Goal: Task Accomplishment & Management: Use online tool/utility

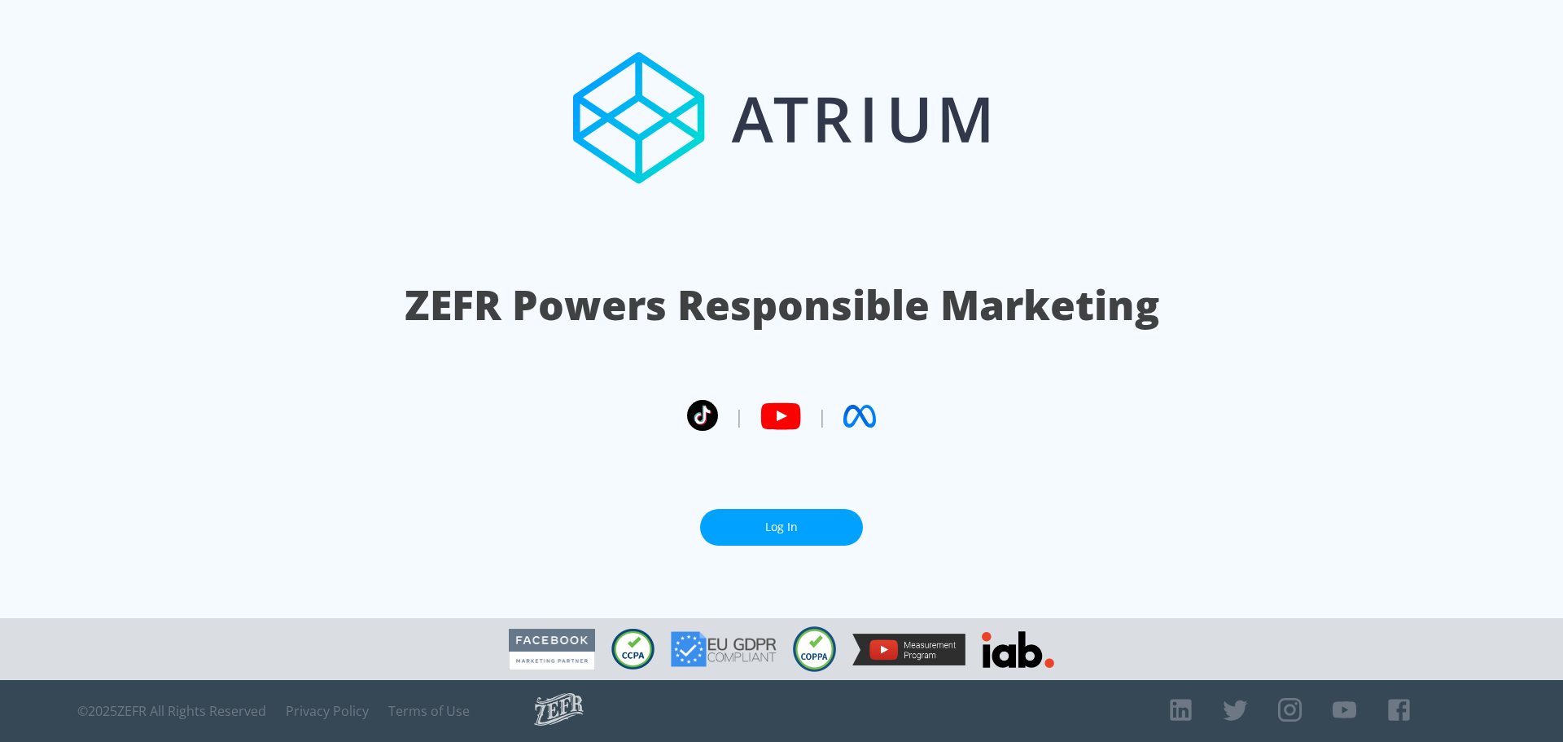
click at [766, 501] on section "ZEFR Powers Responsible Marketing | | Log In" at bounding box center [781, 309] width 1563 height 618
click at [766, 524] on link "Log In" at bounding box center [781, 527] width 163 height 37
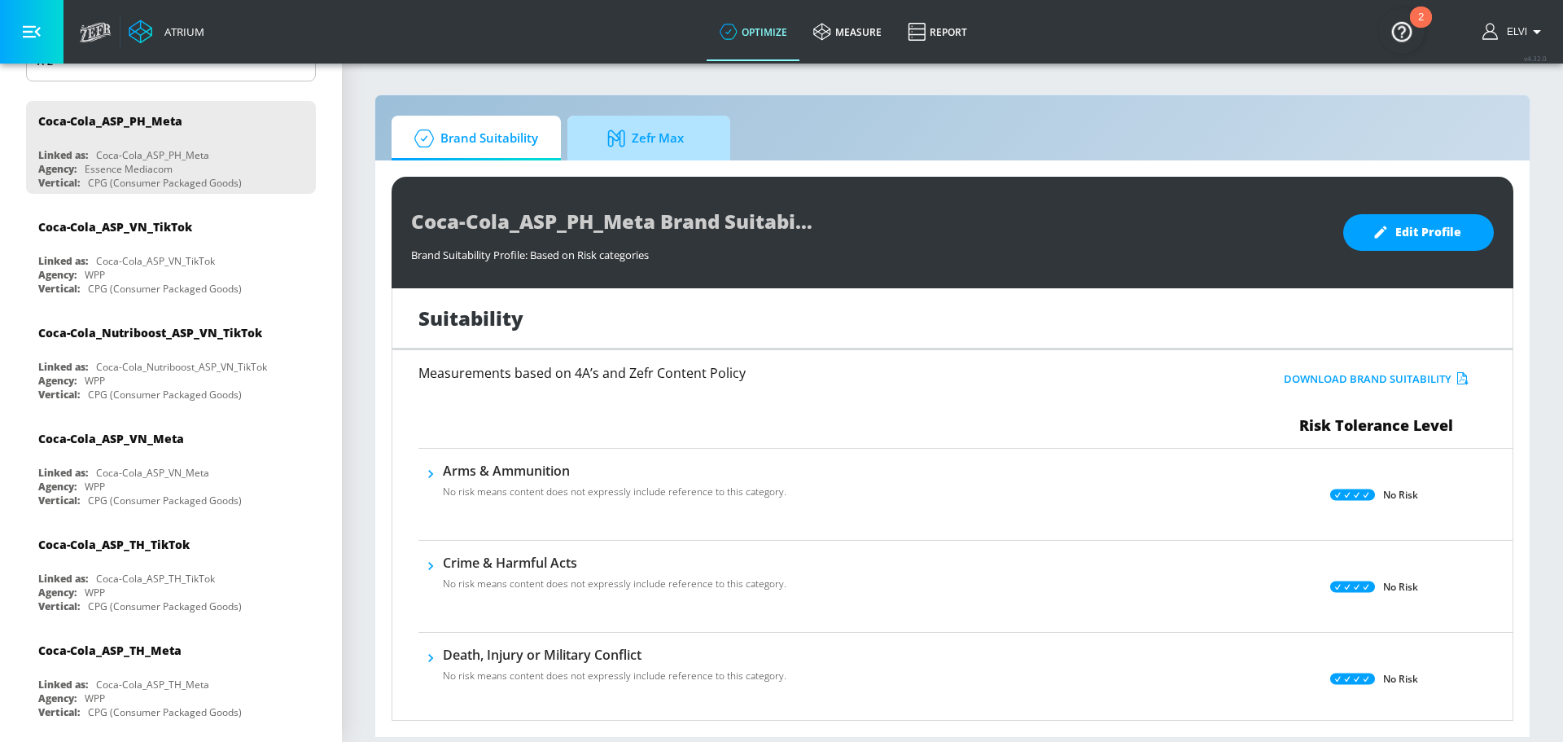
click at [684, 147] on span "Zefr Max" at bounding box center [646, 138] width 124 height 39
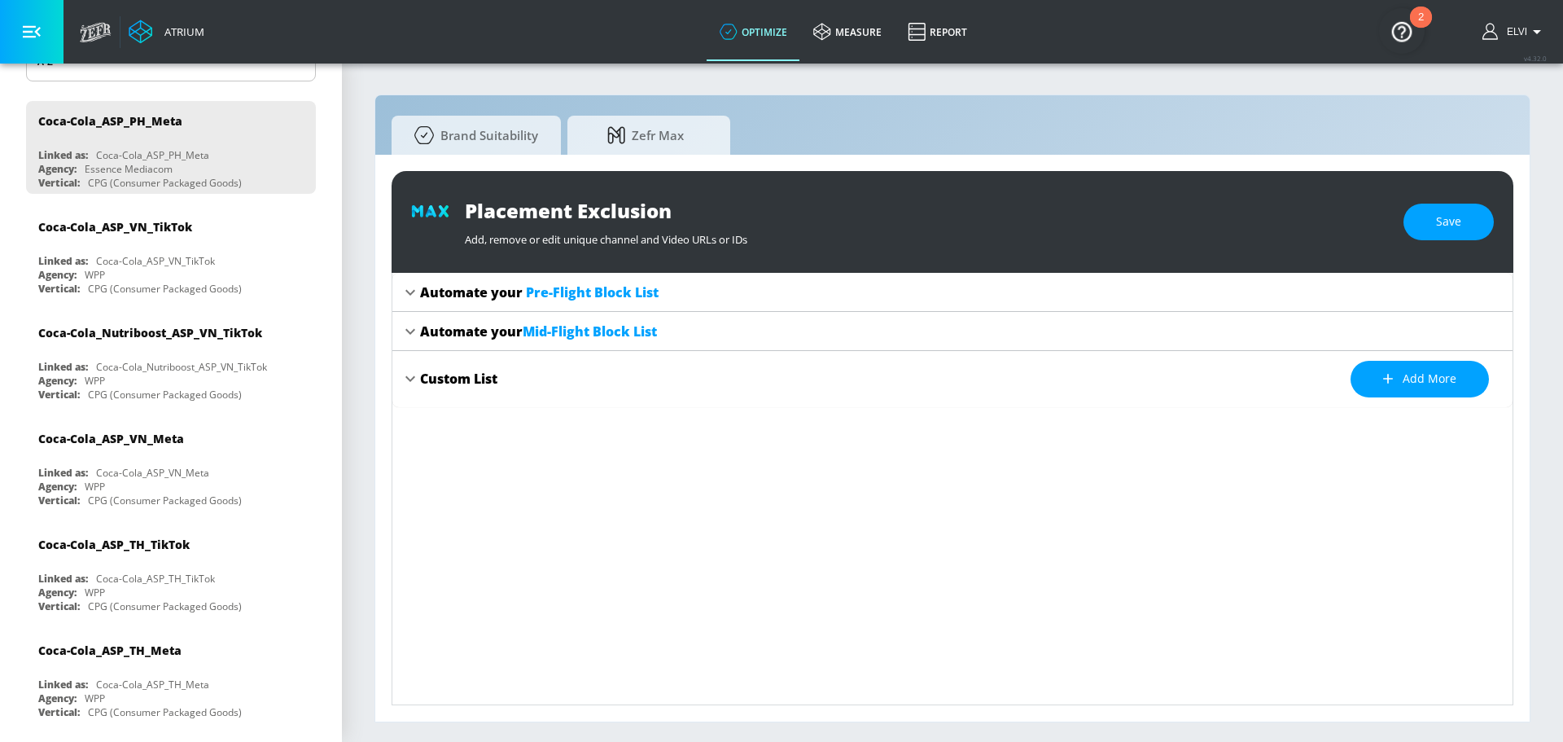
click at [438, 288] on div "Automate your Pre-Flight Block List" at bounding box center [539, 292] width 239 height 18
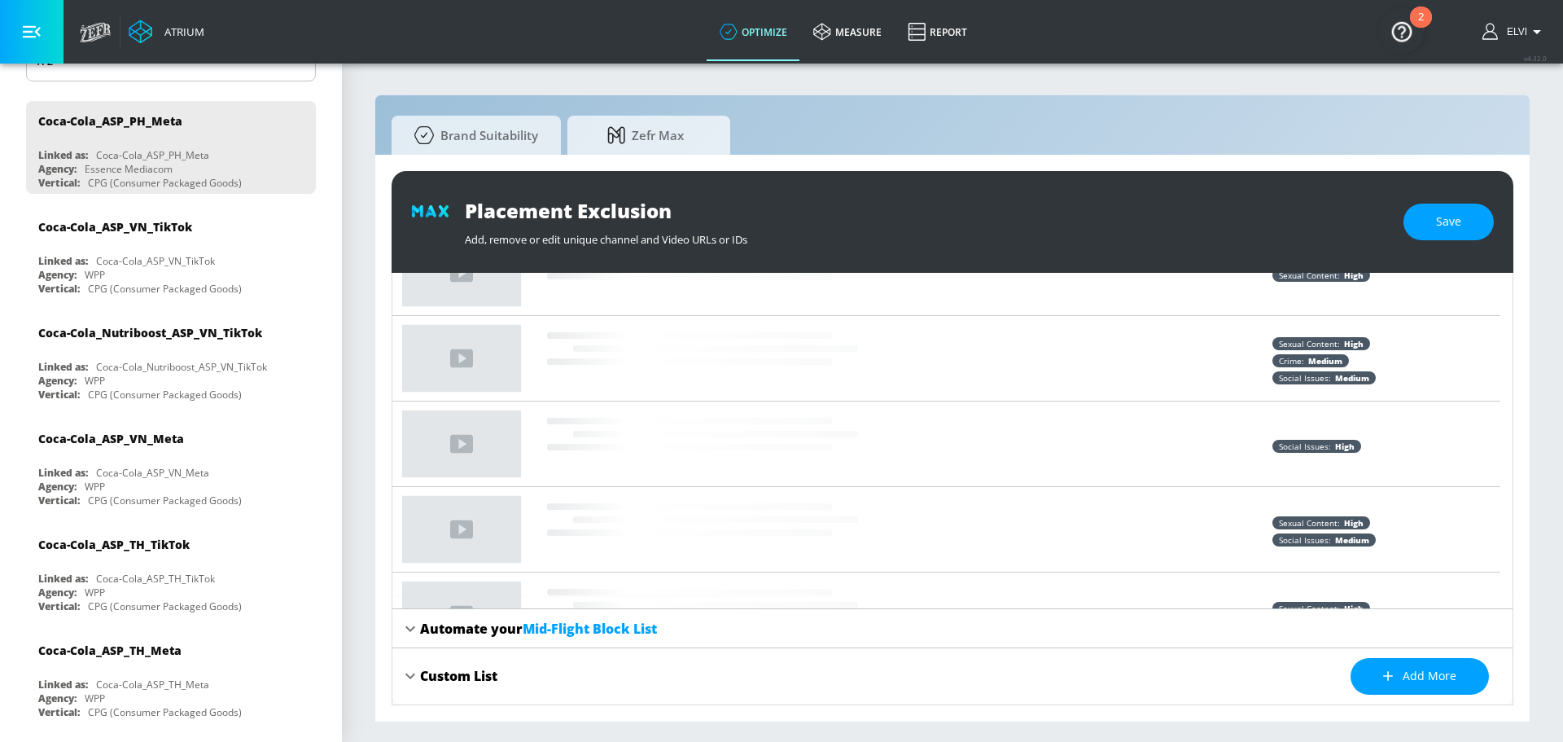
scroll to position [138, 0]
click at [413, 629] on icon at bounding box center [410, 629] width 10 height 6
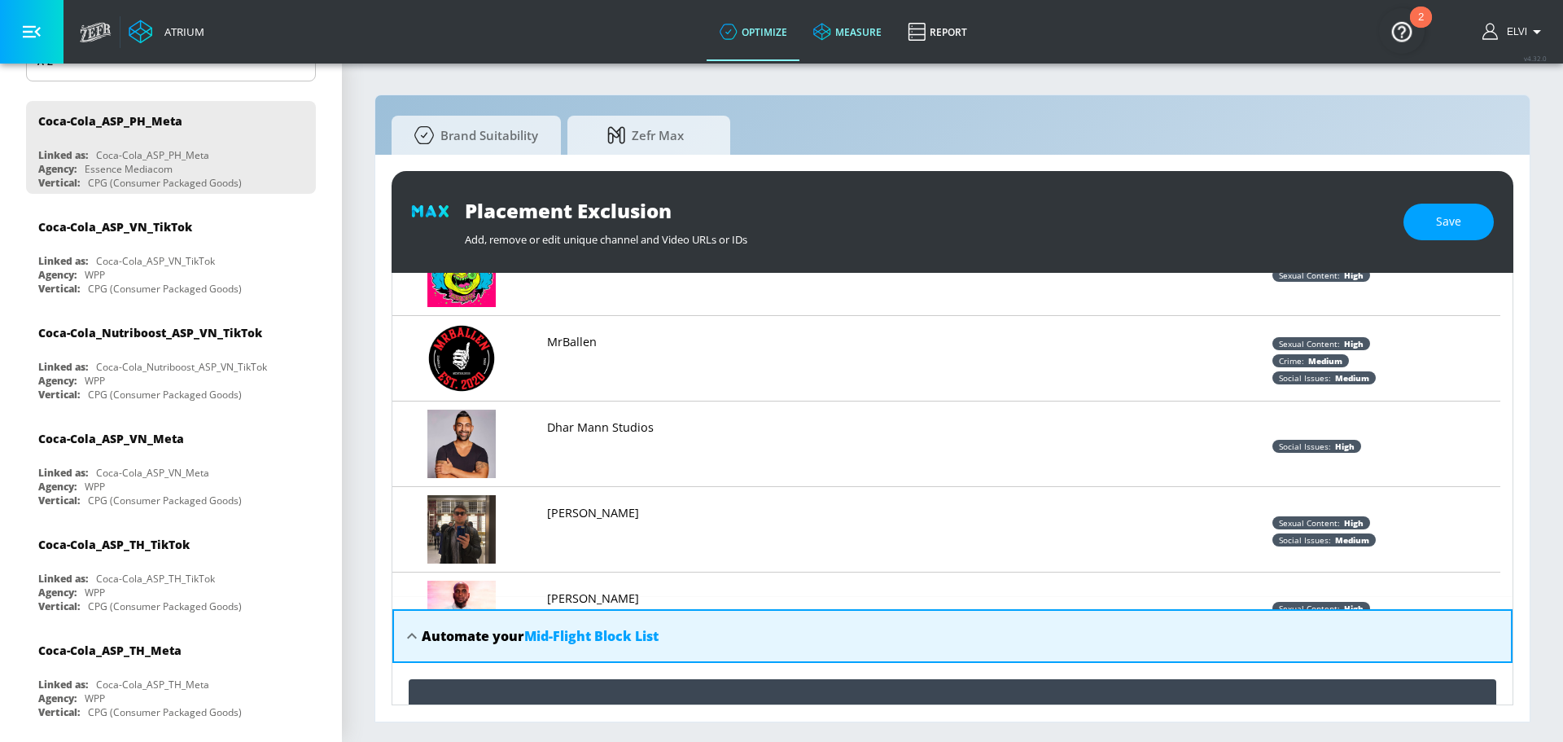
click at [859, 29] on link "measure" at bounding box center [847, 31] width 94 height 59
